Goal: Task Accomplishment & Management: Manage account settings

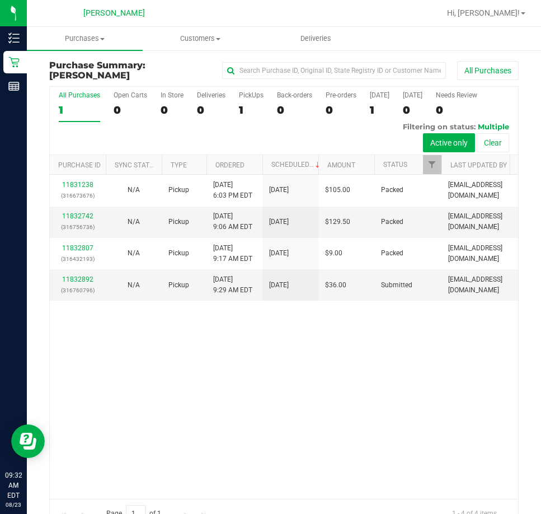
click at [443, 377] on div "11831238 (316673676) N/A Pickup [DATE] 6:03 PM EDT 8/23/2025 $105.00 Packed [EM…" at bounding box center [284, 337] width 469 height 324
click at [78, 277] on link "11832892" at bounding box center [77, 279] width 31 height 8
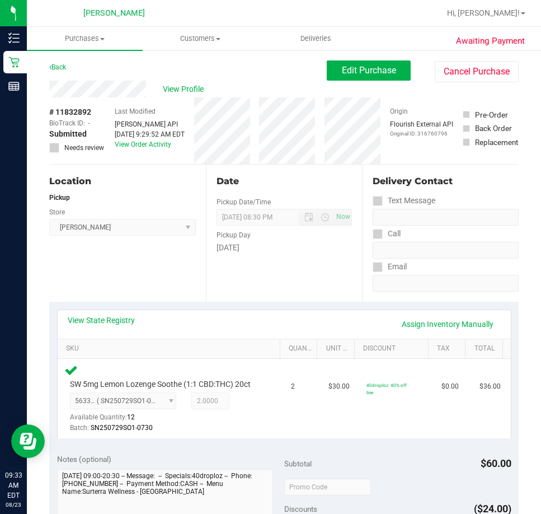
click at [249, 289] on div "Date Pickup Date/Time [DATE] Now [DATE] 08:30 PM Now Pickup Day [DATE]" at bounding box center [284, 233] width 157 height 137
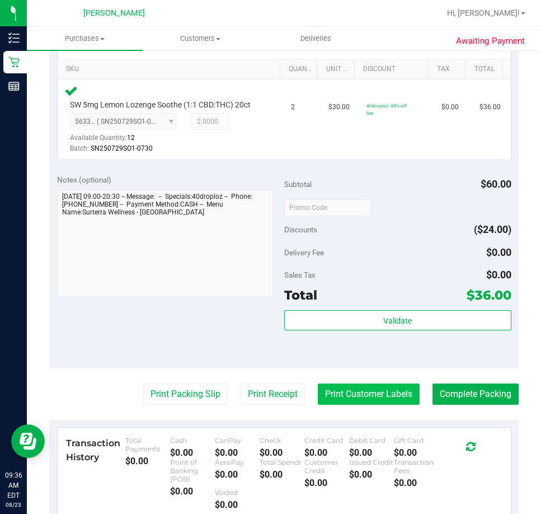
scroll to position [280, 0]
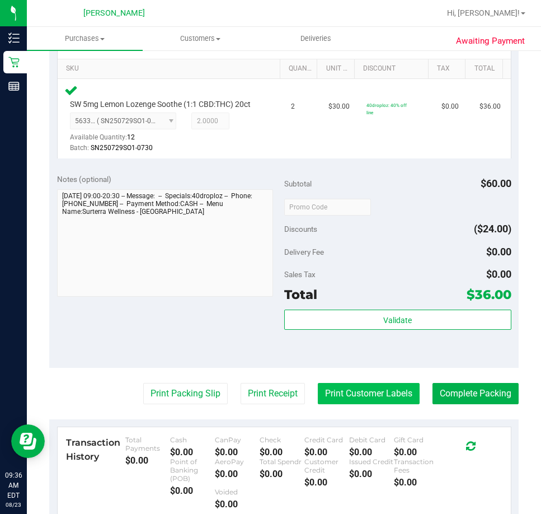
click at [359, 390] on button "Print Customer Labels" at bounding box center [369, 393] width 102 height 21
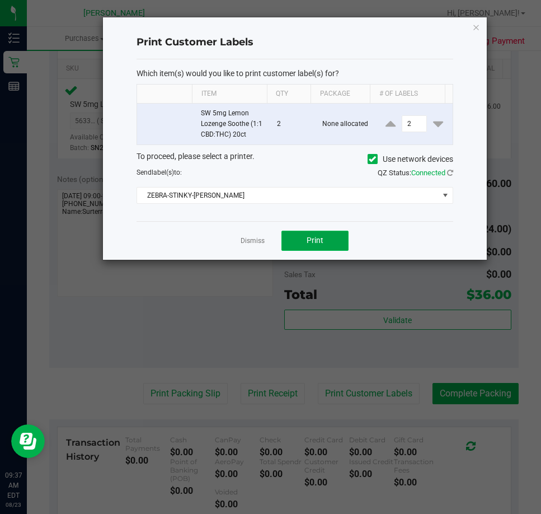
click at [326, 244] on button "Print" at bounding box center [315, 241] width 67 height 20
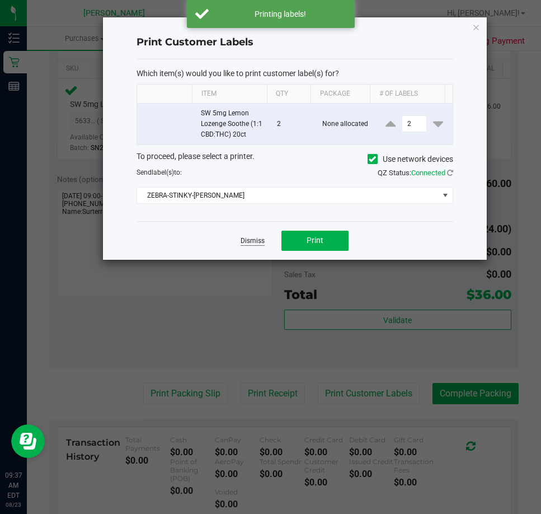
click at [243, 236] on link "Dismiss" at bounding box center [253, 241] width 24 height 10
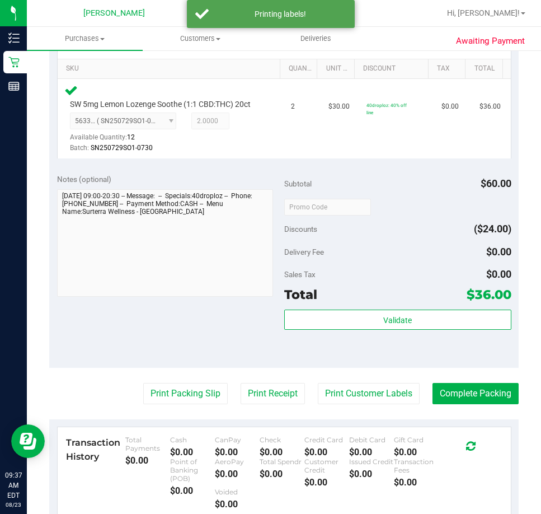
click at [191, 408] on purchase-details "Back Edit Purchase Cancel Purchase View Profile # 11832892 BioTrack ID: - Submi…" at bounding box center [284, 220] width 470 height 878
click at [191, 386] on button "Print Packing Slip" at bounding box center [185, 393] width 85 height 21
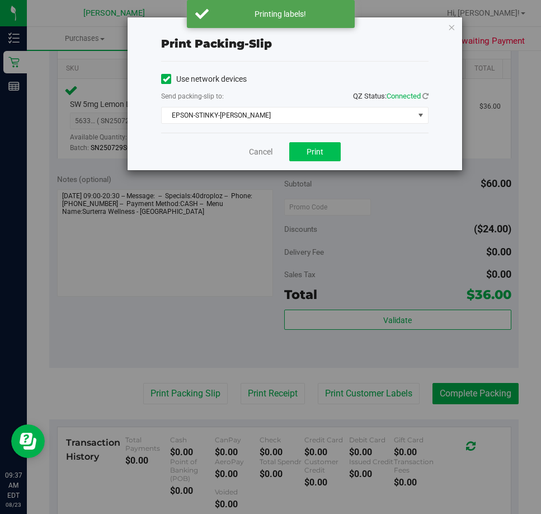
click at [334, 148] on div "Cancel Print" at bounding box center [295, 152] width 268 height 38
click at [331, 149] on button "Print" at bounding box center [315, 151] width 52 height 19
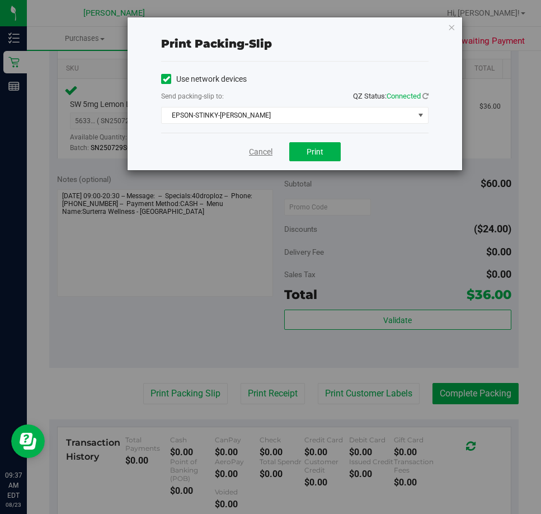
click at [255, 155] on link "Cancel" at bounding box center [261, 152] width 24 height 12
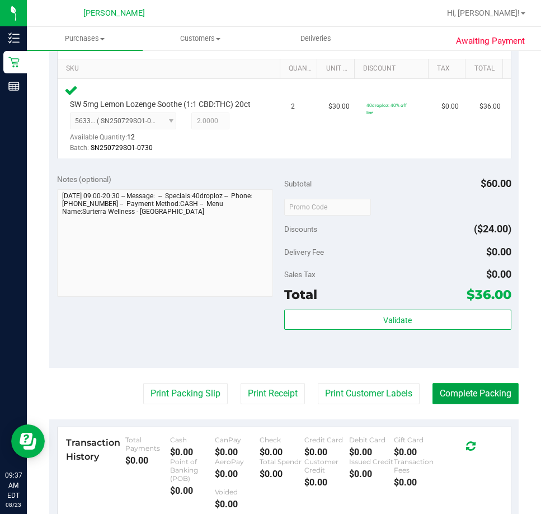
drag, startPoint x: 451, startPoint y: 396, endPoint x: 450, endPoint y: 390, distance: 6.2
click at [451, 394] on button "Complete Packing" at bounding box center [476, 393] width 86 height 21
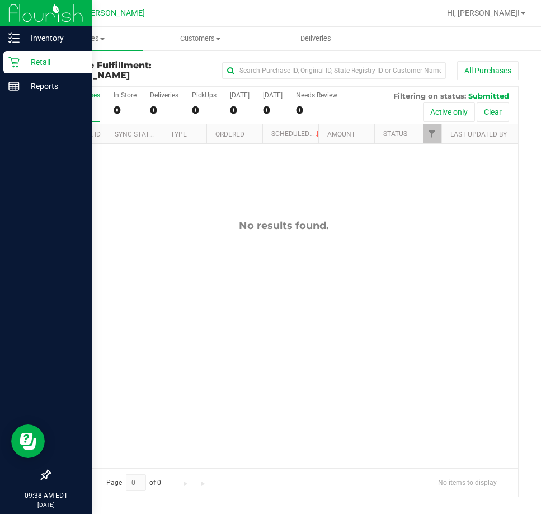
click at [20, 65] on p "Retail" at bounding box center [53, 61] width 67 height 13
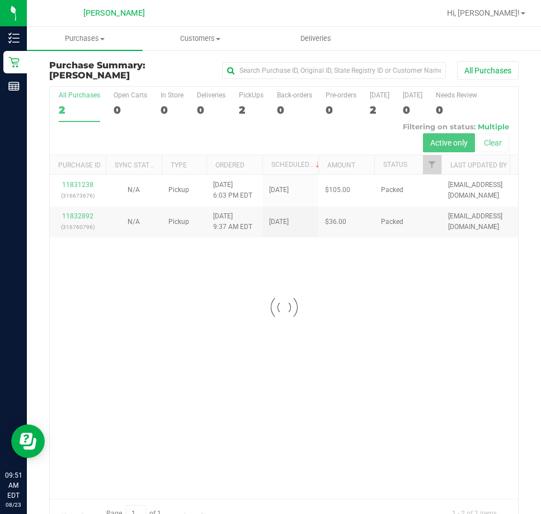
click at [366, 398] on div at bounding box center [284, 307] width 469 height 441
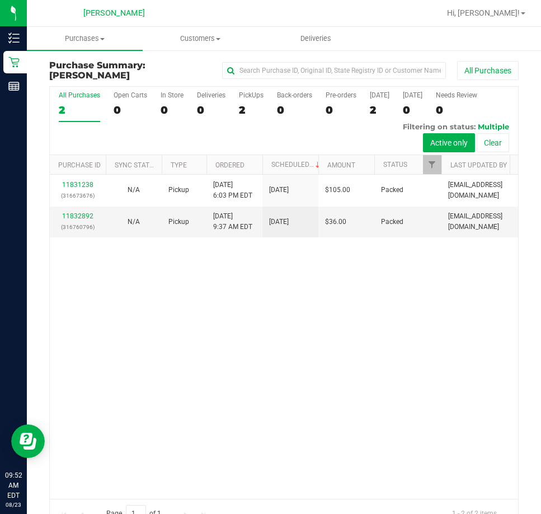
click at [376, 311] on div "11831238 (316673676) N/A Pickup [DATE] 6:03 PM EDT 8/23/2025 $105.00 Packed [EM…" at bounding box center [284, 337] width 469 height 324
